Goal: Task Accomplishment & Management: Use online tool/utility

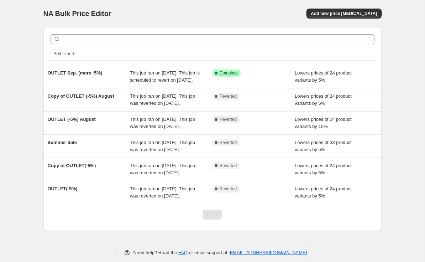
click at [279, 84] on div "Success Complete Complete" at bounding box center [253, 76] width 83 height 14
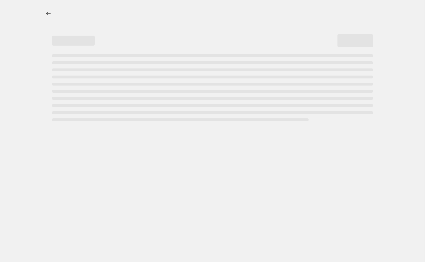
select select "percentage"
select select "no_change"
select select "collection"
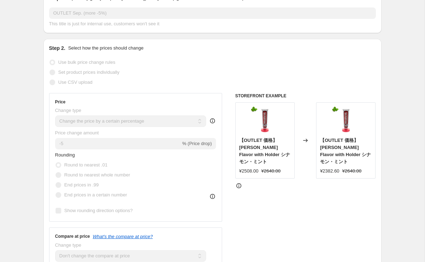
scroll to position [141, 0]
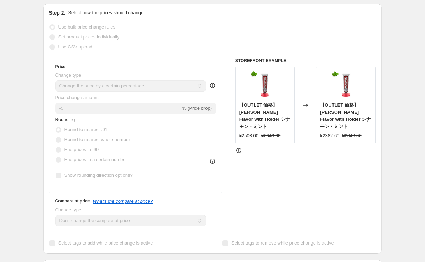
click at [126, 142] on span "Round to nearest whole number" at bounding box center [97, 139] width 66 height 5
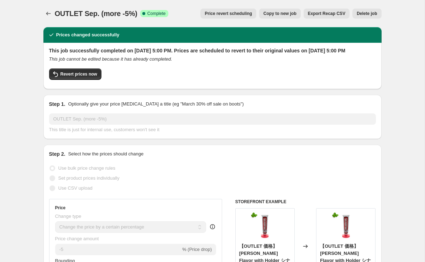
scroll to position [0, 0]
click at [48, 13] on icon "Price change jobs" at bounding box center [48, 13] width 7 height 7
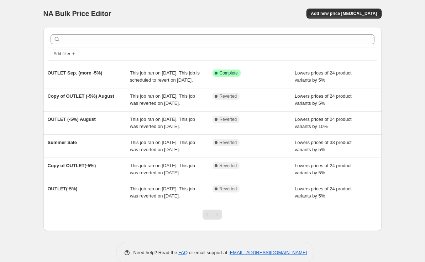
click at [277, 84] on div "Success Complete Complete" at bounding box center [253, 76] width 83 height 14
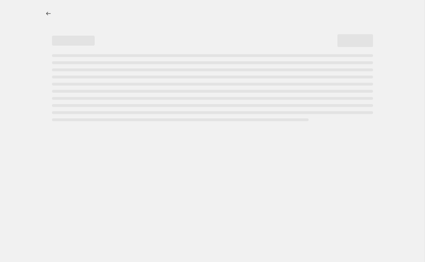
select select "percentage"
select select "no_change"
select select "collection"
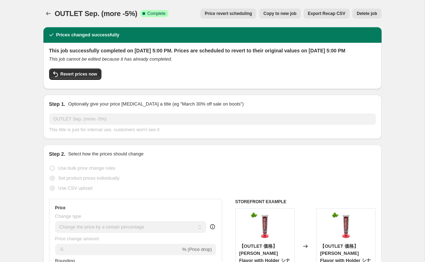
click at [90, 77] on span "Revert prices now" at bounding box center [78, 74] width 37 height 6
checkbox input "false"
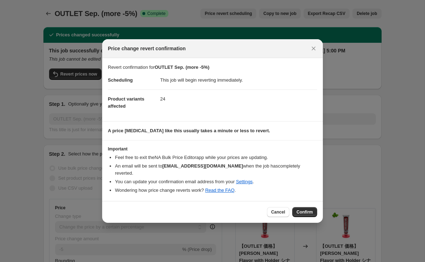
click at [309, 210] on span "Confirm" at bounding box center [304, 212] width 16 height 6
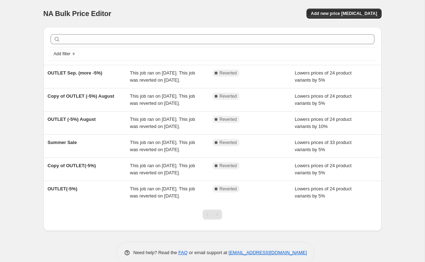
click at [358, 84] on div "Lowers prices of 24 product variants by 5%" at bounding box center [336, 76] width 83 height 14
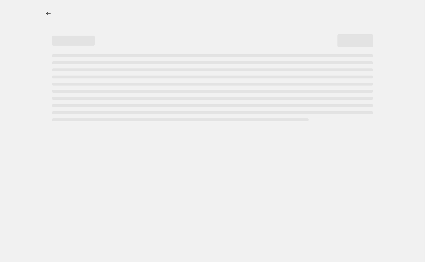
select select "percentage"
select select "no_change"
select select "collection"
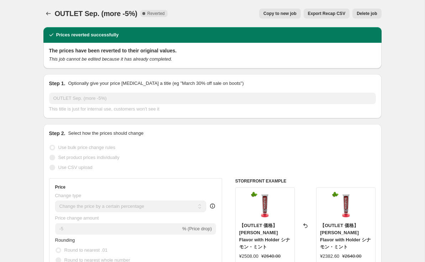
click at [272, 18] on button "Copy to new job" at bounding box center [280, 14] width 42 height 10
select select "percentage"
select select "no_change"
select select "collection"
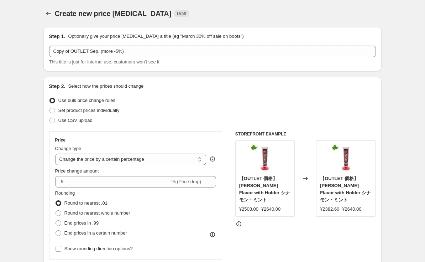
click at [130, 208] on label "Round to nearest whole number" at bounding box center [92, 213] width 75 height 10
click at [56, 210] on input "Round to nearest whole number" at bounding box center [56, 210] width 0 height 0
radio input "true"
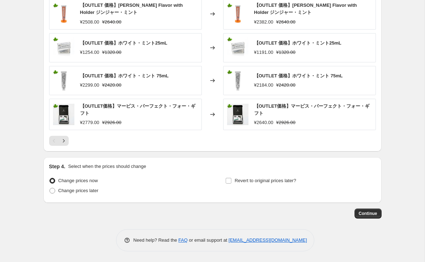
scroll to position [537, 0]
click at [296, 181] on span "Revert to original prices later?" at bounding box center [265, 180] width 62 height 5
click at [231, 181] on input "Revert to original prices later?" at bounding box center [229, 181] width 6 height 6
checkbox input "true"
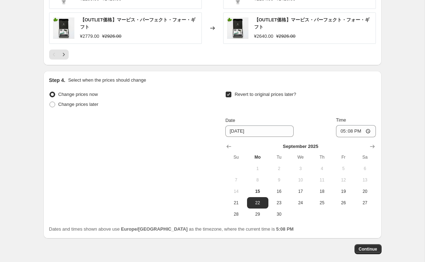
scroll to position [632, 0]
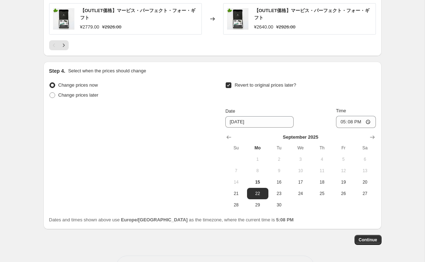
click at [301, 184] on span "17" at bounding box center [300, 182] width 16 height 6
type input "[DATE]"
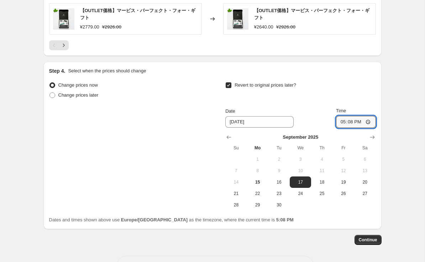
click at [365, 120] on input "17:08" at bounding box center [356, 122] width 40 height 12
click at [369, 121] on input "17:08" at bounding box center [356, 122] width 40 height 12
type input "17:00"
click at [371, 241] on span "Continue" at bounding box center [368, 240] width 19 height 6
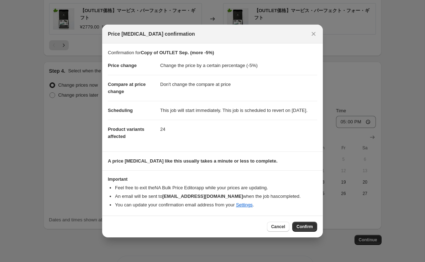
click at [310, 228] on span "Confirm" at bounding box center [304, 226] width 16 height 6
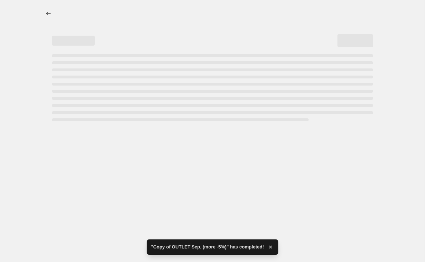
select select "percentage"
select select "no_change"
select select "collection"
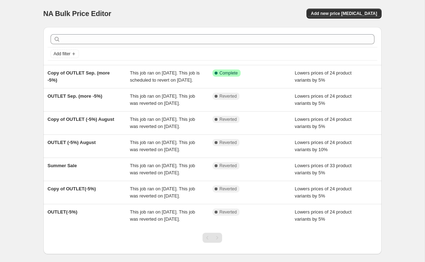
click at [154, 82] on span "This job ran on September 15, 2025. This job is scheduled to revert on Septembe…" at bounding box center [165, 76] width 70 height 12
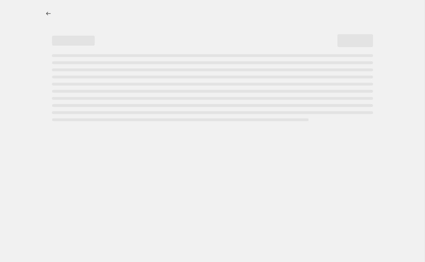
select select "percentage"
select select "no_change"
select select "collection"
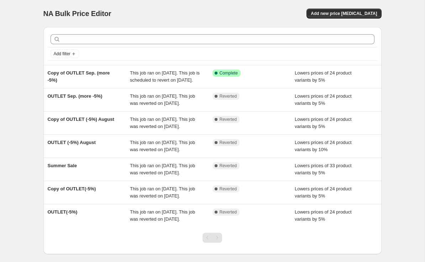
click at [227, 81] on div "Success Complete Complete" at bounding box center [253, 76] width 83 height 14
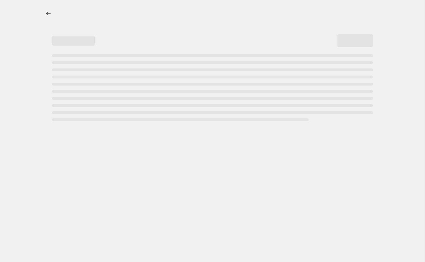
select select "percentage"
select select "no_change"
select select "collection"
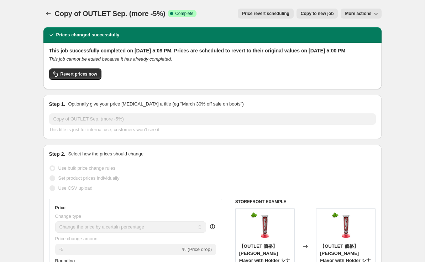
click at [89, 77] on span "Revert prices now" at bounding box center [78, 74] width 37 height 6
checkbox input "false"
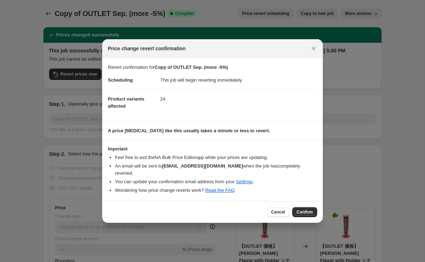
click at [305, 209] on span "Confirm" at bounding box center [304, 212] width 16 height 6
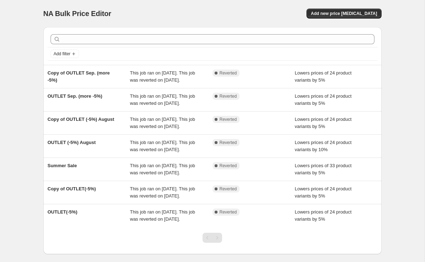
click at [265, 84] on div "Complete Reverted" at bounding box center [253, 76] width 83 height 14
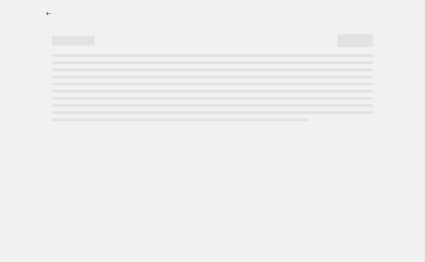
select select "percentage"
select select "no_change"
select select "collection"
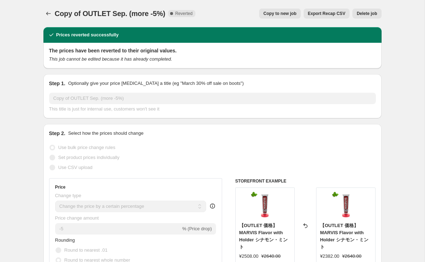
click at [286, 15] on span "Copy to new job" at bounding box center [279, 14] width 33 height 6
select select "percentage"
select select "no_change"
select select "collection"
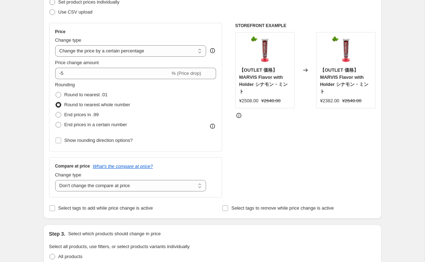
scroll to position [132, 0]
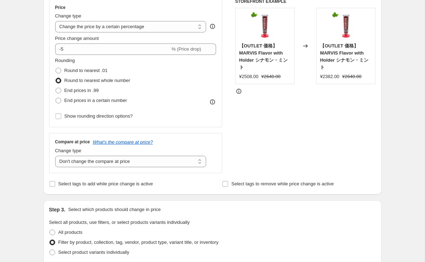
click at [120, 116] on span "Show rounding direction options?" at bounding box center [98, 115] width 68 height 5
click at [61, 116] on input "Show rounding direction options?" at bounding box center [59, 116] width 6 height 6
checkbox input "true"
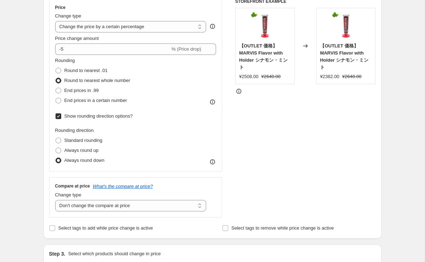
click at [95, 154] on label "Always round up" at bounding box center [76, 150] width 43 height 10
click at [56, 148] on input "Always round up" at bounding box center [56, 147] width 0 height 0
radio input "true"
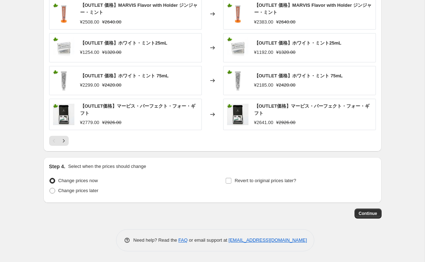
scroll to position [581, 0]
click at [305, 179] on div "Revert to original prices later?" at bounding box center [300, 185] width 150 height 21
click at [283, 182] on span "Revert to original prices later?" at bounding box center [265, 180] width 62 height 5
click at [231, 182] on input "Revert to original prices later?" at bounding box center [229, 181] width 6 height 6
checkbox input "true"
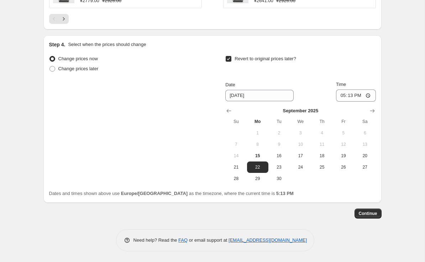
scroll to position [702, 0]
click at [278, 160] on button "16" at bounding box center [278, 155] width 21 height 11
type input "[DATE]"
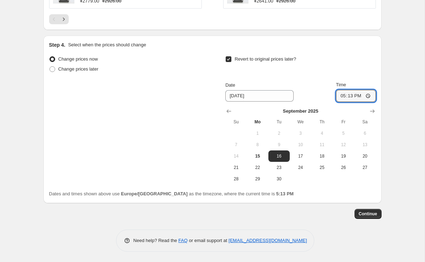
click at [370, 98] on input "17:13" at bounding box center [356, 96] width 40 height 12
type input "16:59"
click at [366, 217] on button "Continue" at bounding box center [367, 213] width 27 height 10
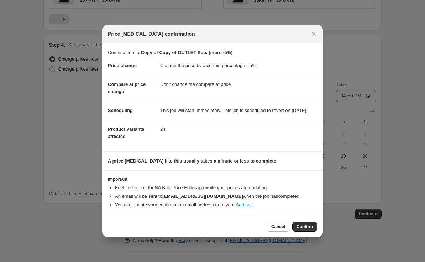
click at [316, 231] on button "Confirm" at bounding box center [304, 226] width 25 height 10
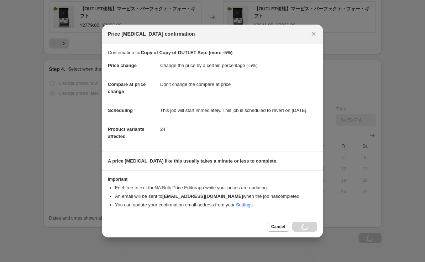
scroll to position [702, 0]
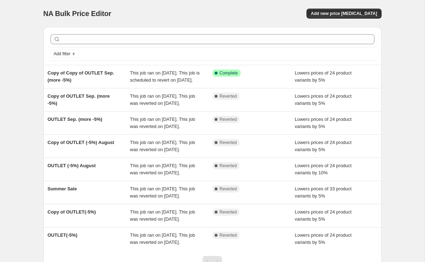
click at [283, 84] on div "Success Complete Complete" at bounding box center [253, 76] width 83 height 14
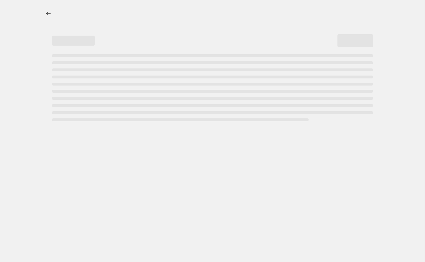
select select "percentage"
select select "no_change"
select select "collection"
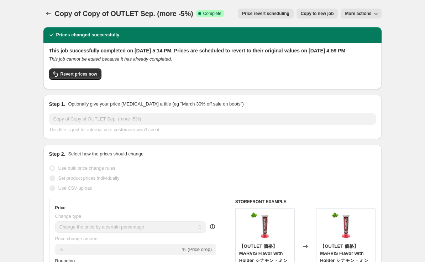
click at [319, 12] on span "Copy to new job" at bounding box center [317, 14] width 33 height 6
select select "percentage"
select select "no_change"
select select "collection"
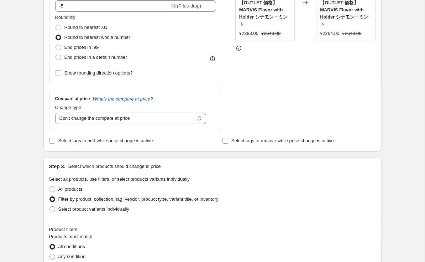
scroll to position [184, 0]
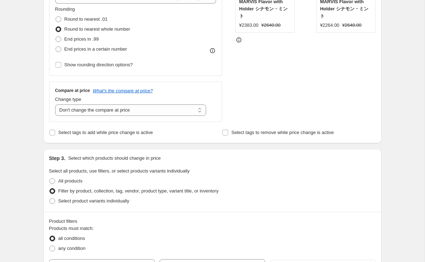
click at [133, 68] on span "Show rounding direction options?" at bounding box center [98, 64] width 68 height 7
click at [61, 68] on input "Show rounding direction options?" at bounding box center [59, 65] width 6 height 6
checkbox input "true"
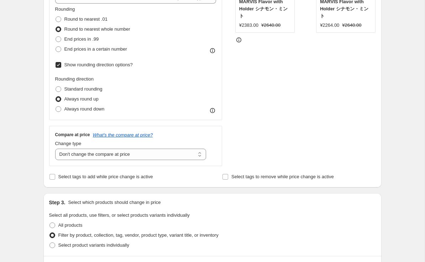
click at [102, 88] on span "Standard rounding" at bounding box center [83, 88] width 38 height 5
click at [56, 86] on input "Standard rounding" at bounding box center [56, 86] width 0 height 0
radio input "true"
click at [115, 109] on div "Rounding direction Standard rounding Always round up Always round down" at bounding box center [135, 94] width 161 height 38
click at [105, 112] on span "Always round down" at bounding box center [84, 108] width 40 height 7
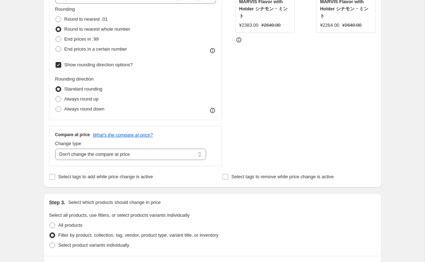
click at [56, 106] on input "Always round down" at bounding box center [56, 106] width 0 height 0
radio input "true"
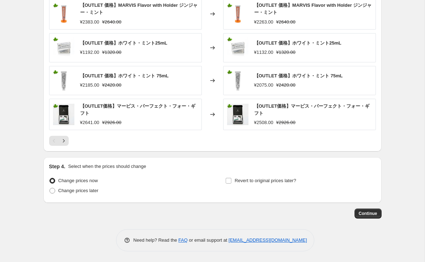
scroll to position [581, 0]
click at [250, 184] on label "Revert to original prices later?" at bounding box center [260, 180] width 71 height 10
click at [231, 183] on input "Revert to original prices later?" at bounding box center [229, 181] width 6 height 6
checkbox input "true"
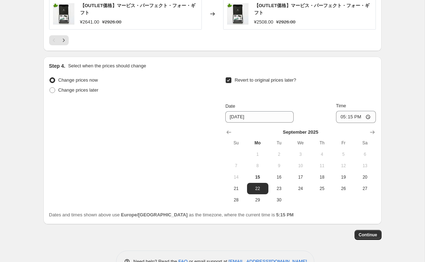
scroll to position [680, 0]
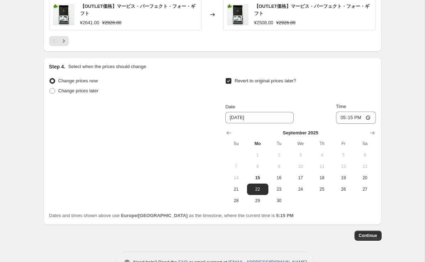
click at [279, 178] on span "16" at bounding box center [279, 178] width 16 height 6
type input "[DATE]"
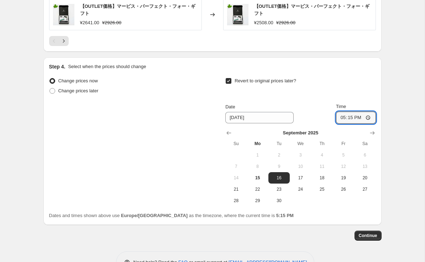
click at [368, 116] on input "17:15" at bounding box center [356, 117] width 40 height 12
type input "16:59"
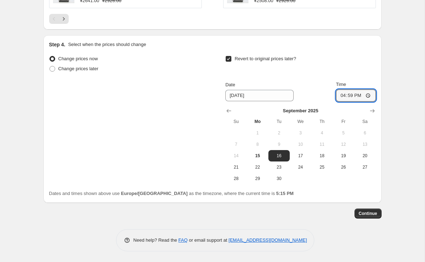
scroll to position [702, 0]
click at [371, 215] on span "Continue" at bounding box center [368, 214] width 19 height 6
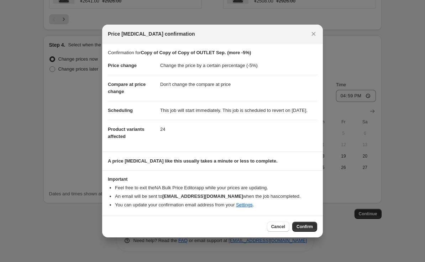
click at [310, 229] on span "Confirm" at bounding box center [304, 226] width 16 height 6
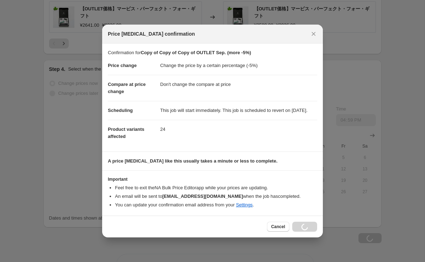
scroll to position [702, 0]
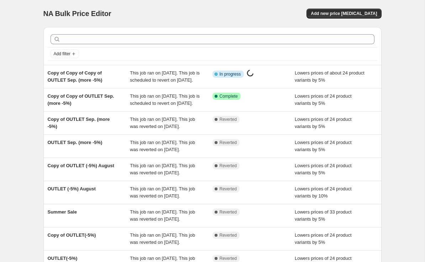
click at [341, 107] on div "Lowers prices of 24 product variants by 5%" at bounding box center [336, 100] width 83 height 14
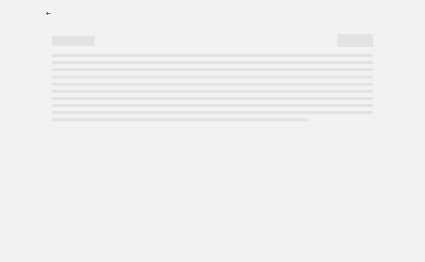
select select "percentage"
select select "no_change"
select select "collection"
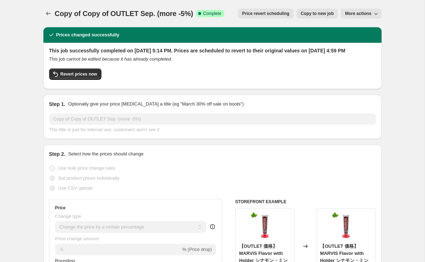
click at [84, 77] on span "Revert prices now" at bounding box center [78, 74] width 37 height 6
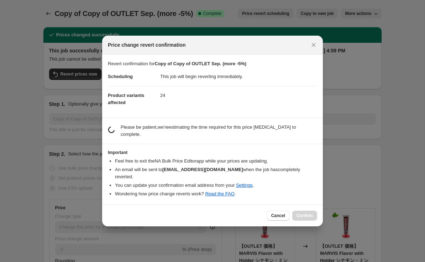
checkbox input "false"
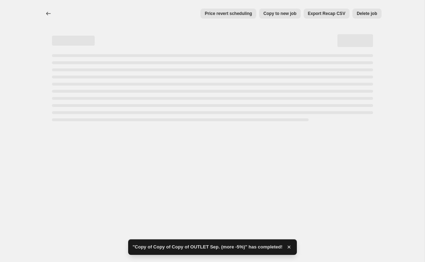
select select "percentage"
select select "no_change"
select select "collection"
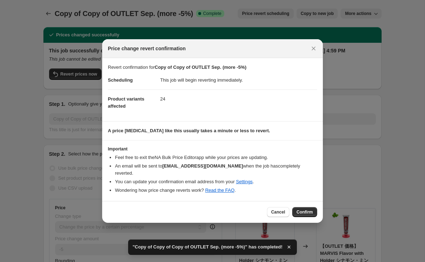
click at [311, 207] on button "Confirm" at bounding box center [304, 212] width 25 height 10
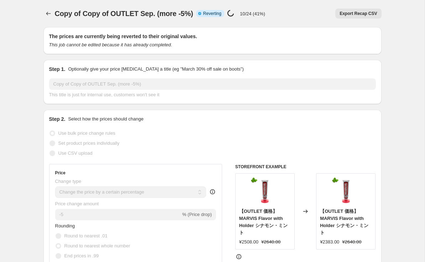
click at [50, 13] on icon "Price change jobs" at bounding box center [48, 13] width 7 height 7
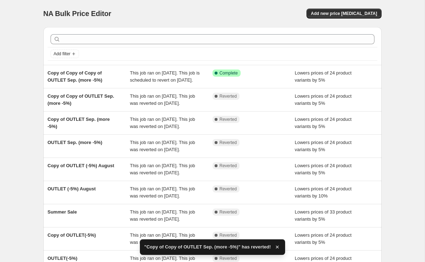
click at [279, 78] on div "Success Complete Complete" at bounding box center [253, 76] width 83 height 14
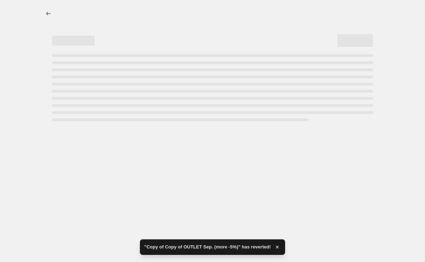
select select "percentage"
select select "no_change"
select select "collection"
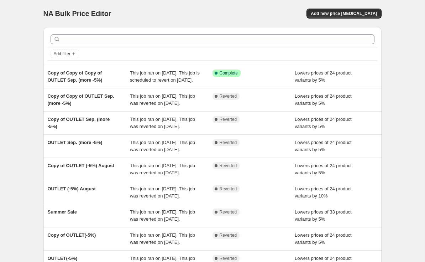
click at [362, 88] on div "Copy of Copy of Copy of OUTLET Sep. (more -5%) This job ran on [DATE]. This job…" at bounding box center [212, 76] width 338 height 23
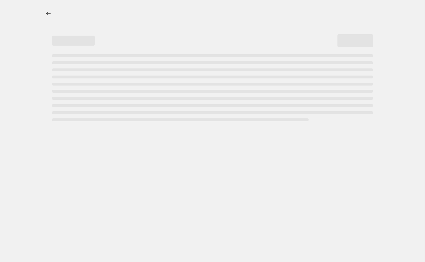
select select "percentage"
select select "no_change"
select select "collection"
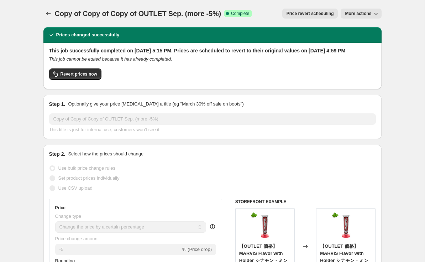
click at [89, 77] on span "Revert prices now" at bounding box center [78, 74] width 37 height 6
checkbox input "false"
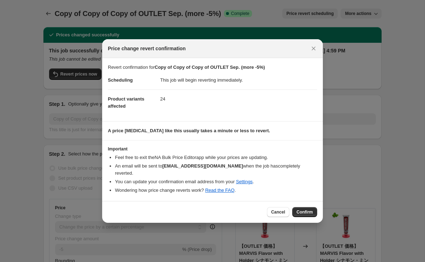
click at [310, 209] on span "Confirm" at bounding box center [304, 212] width 16 height 6
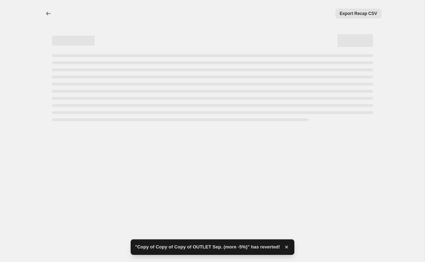
select select "percentage"
select select "no_change"
select select "collection"
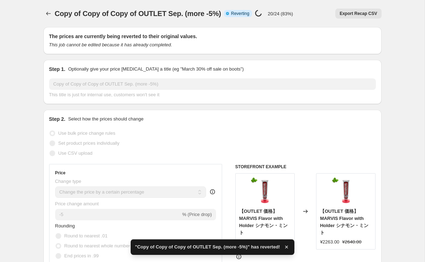
checkbox input "true"
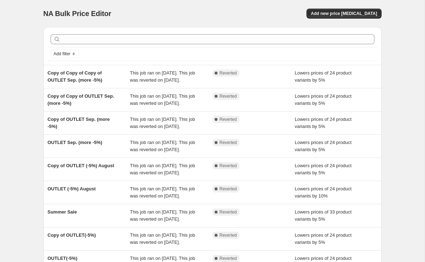
click at [196, 84] on div "This job ran on [DATE]. This job was reverted on [DATE]." at bounding box center [171, 76] width 83 height 14
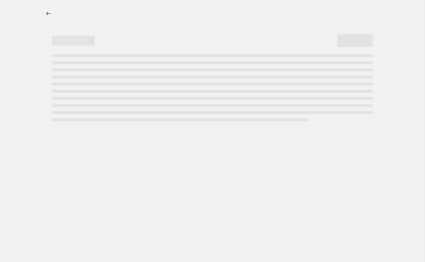
select select "percentage"
select select "no_change"
select select "collection"
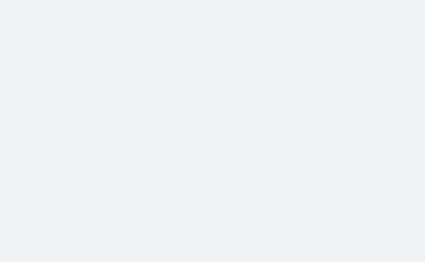
click at [189, 224] on body at bounding box center [212, 131] width 425 height 262
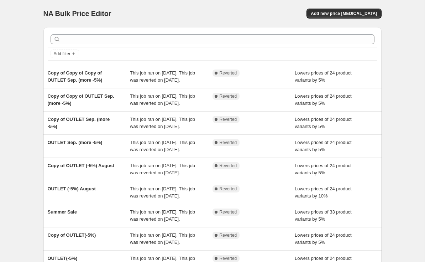
click at [255, 107] on div "Complete Reverted" at bounding box center [253, 100] width 83 height 14
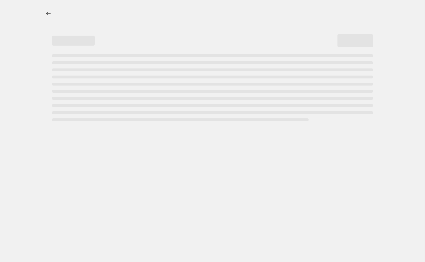
select select "percentage"
select select "no_change"
select select "collection"
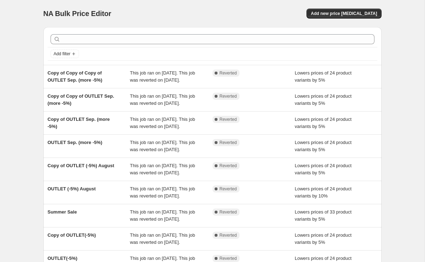
click at [93, 14] on span "NA Bulk Price Editor" at bounding box center [77, 14] width 68 height 8
click at [197, 84] on div "This job ran on [DATE]. This job was reverted on [DATE]." at bounding box center [171, 76] width 83 height 14
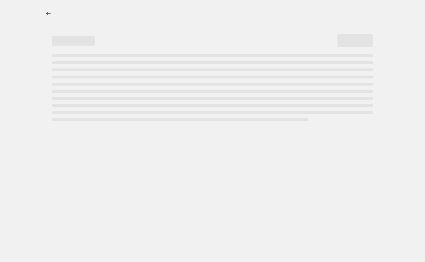
select select "percentage"
select select "no_change"
select select "collection"
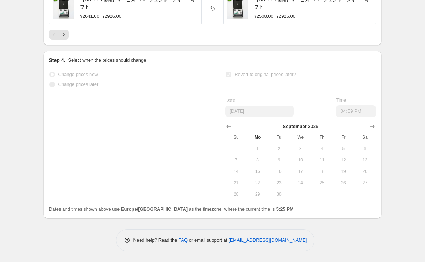
scroll to position [689, 0]
click at [264, 237] on link "[EMAIL_ADDRESS][DOMAIN_NAME]" at bounding box center [267, 239] width 78 height 5
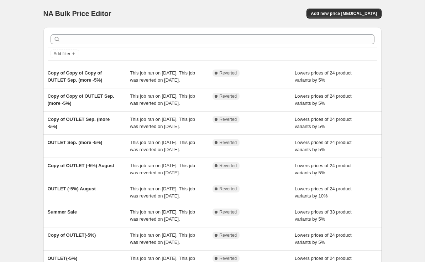
click at [357, 81] on div "Lowers prices of 24 product variants by 5%" at bounding box center [336, 76] width 83 height 14
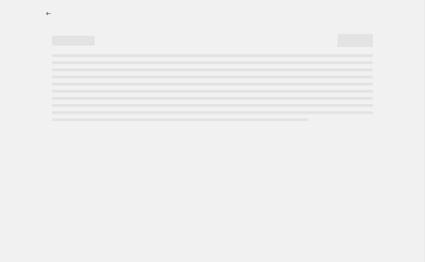
select select "percentage"
select select "no_change"
select select "collection"
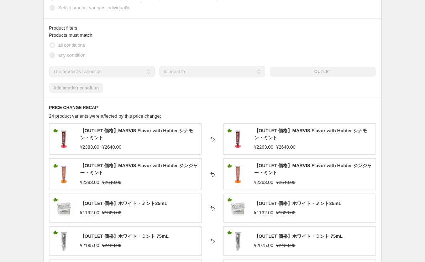
scroll to position [424, 0]
